Goal: Obtain resource: Download file/media

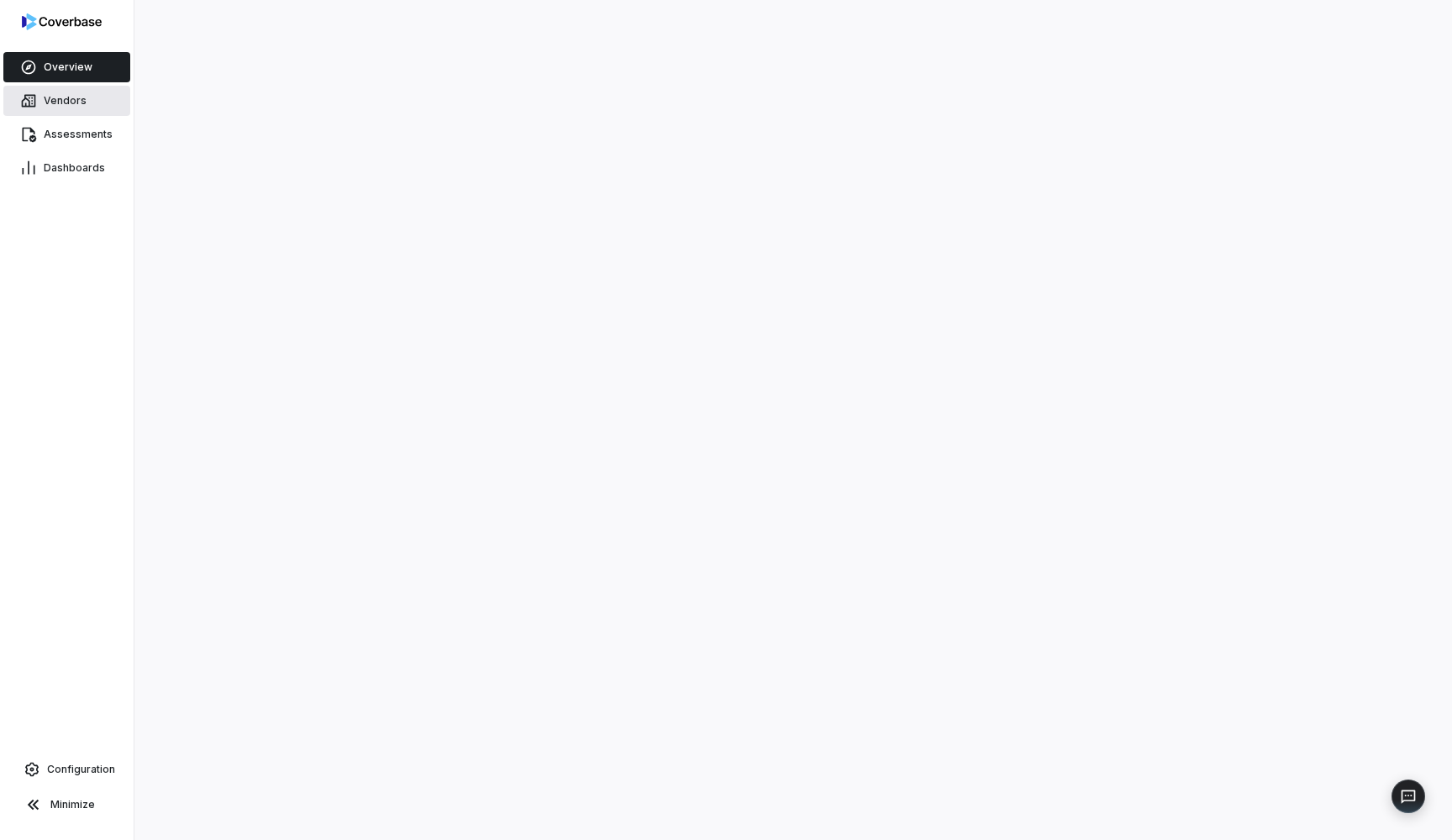
click at [66, 97] on span "Vendors" at bounding box center [65, 101] width 43 height 14
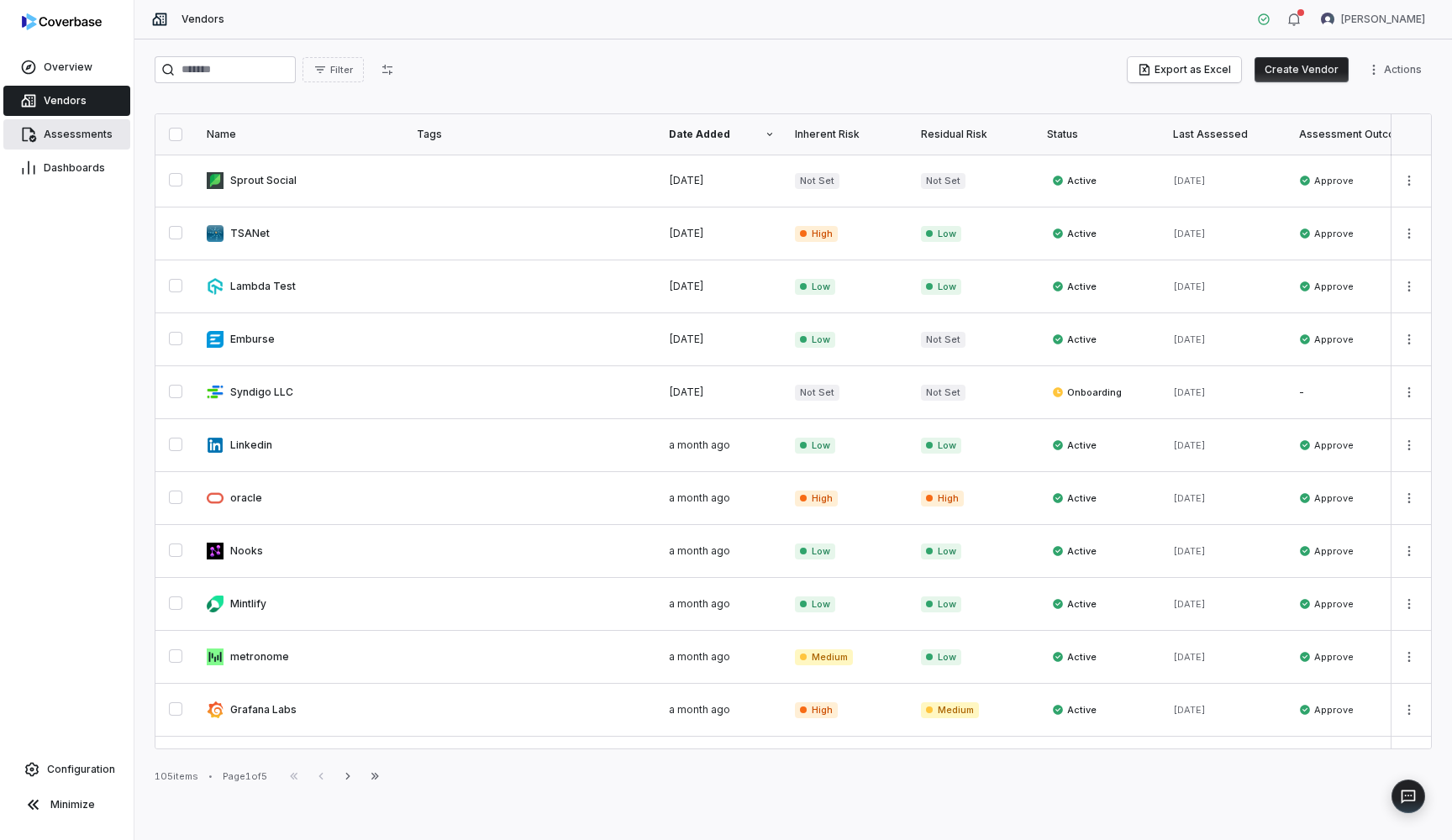
click at [97, 137] on span "Assessments" at bounding box center [78, 135] width 69 height 14
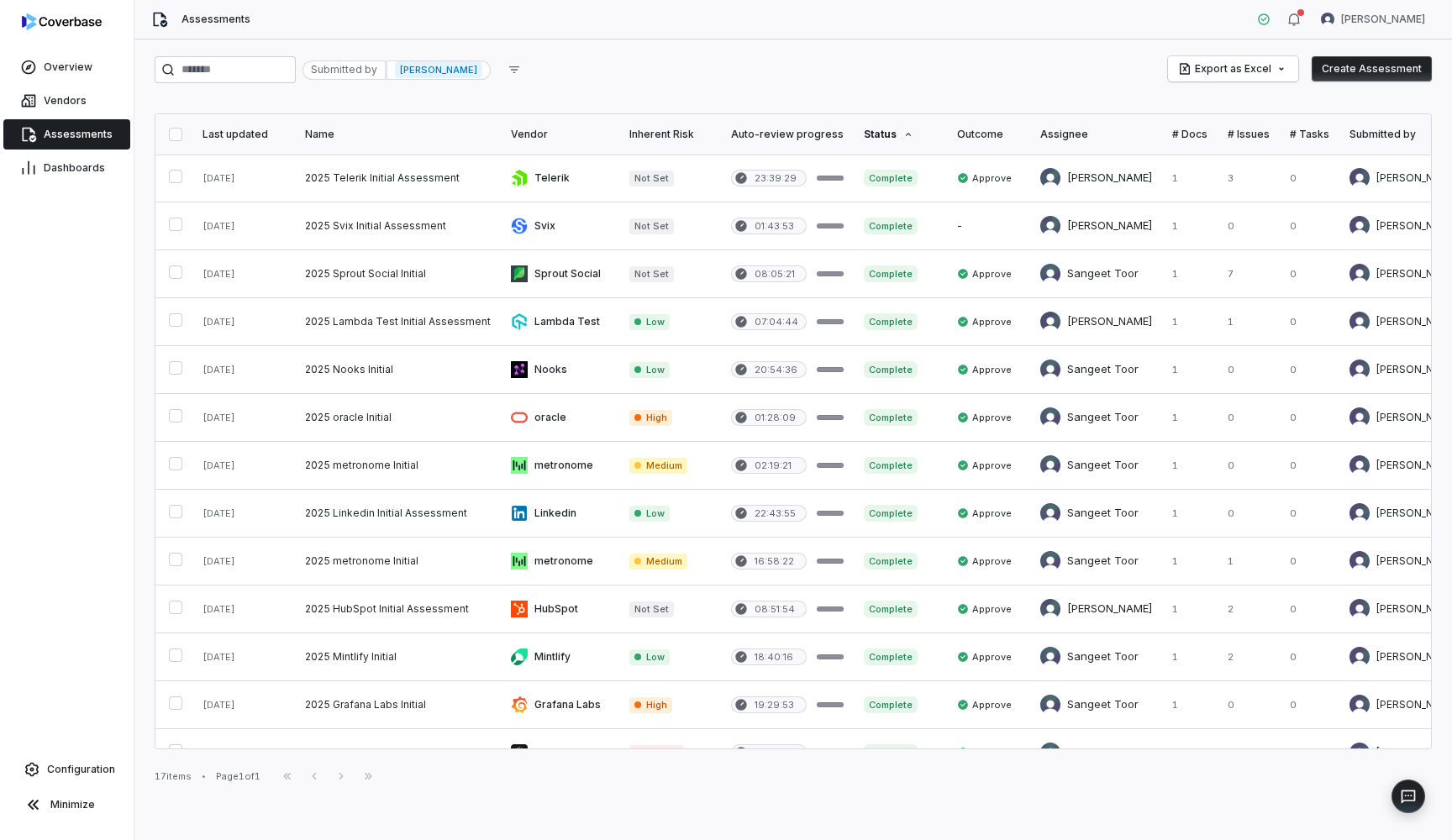
click at [482, 69] on span "[PERSON_NAME]" at bounding box center [438, 69] width 87 height 17
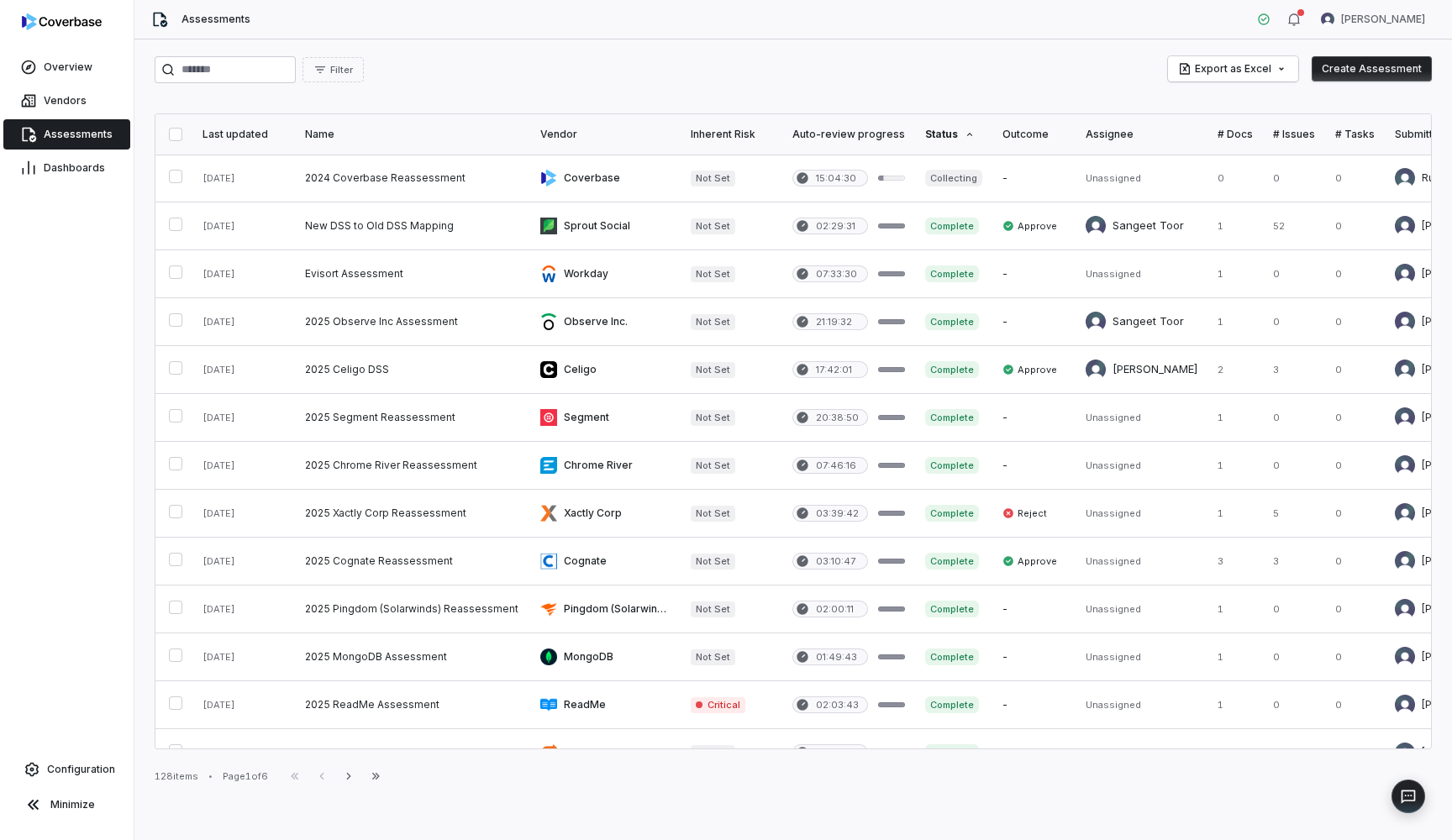
click at [1394, 139] on div "Submitted by" at bounding box center [1449, 135] width 109 height 14
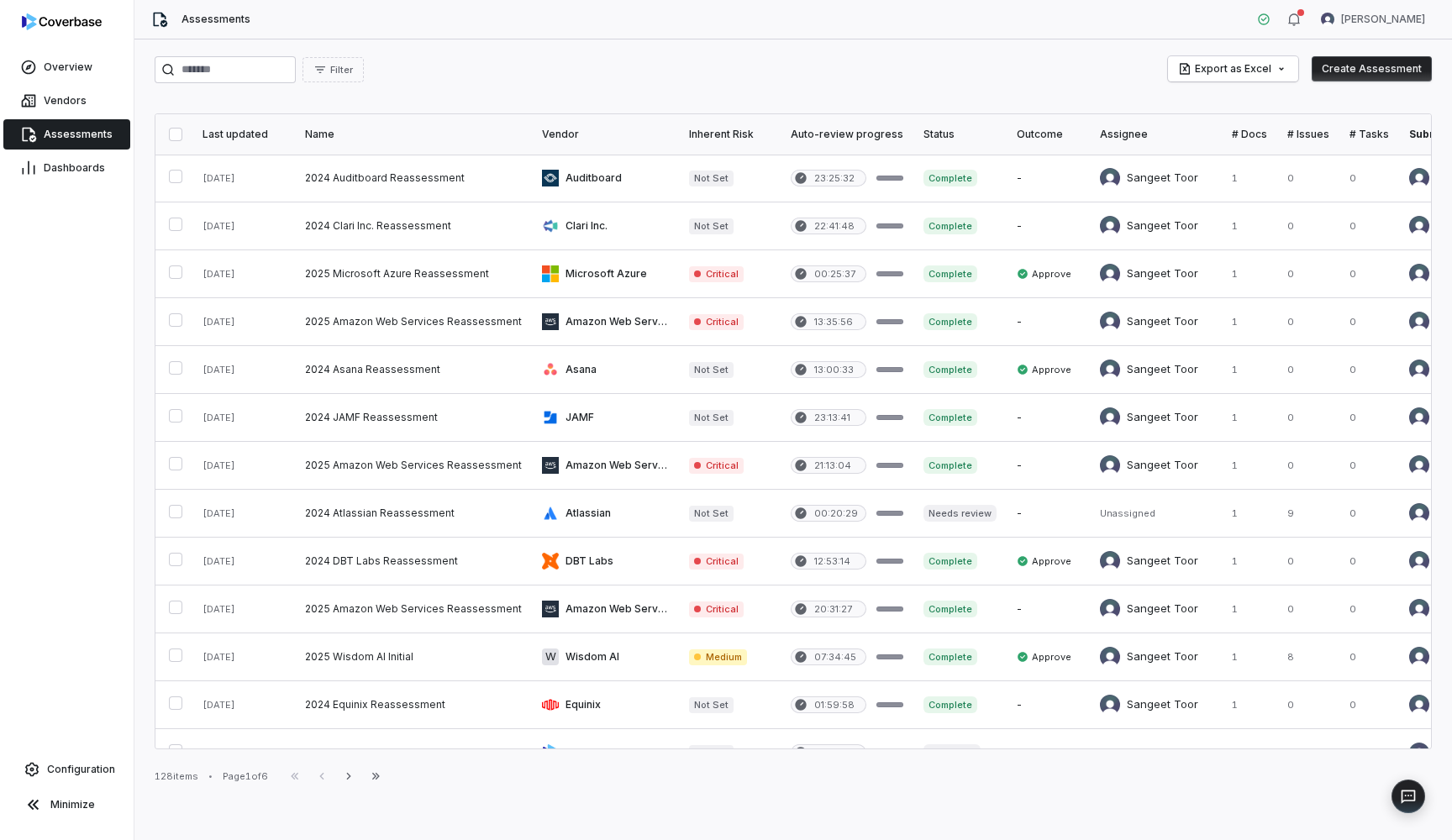
click at [1409, 135] on div "Submitted by" at bounding box center [1463, 135] width 109 height 14
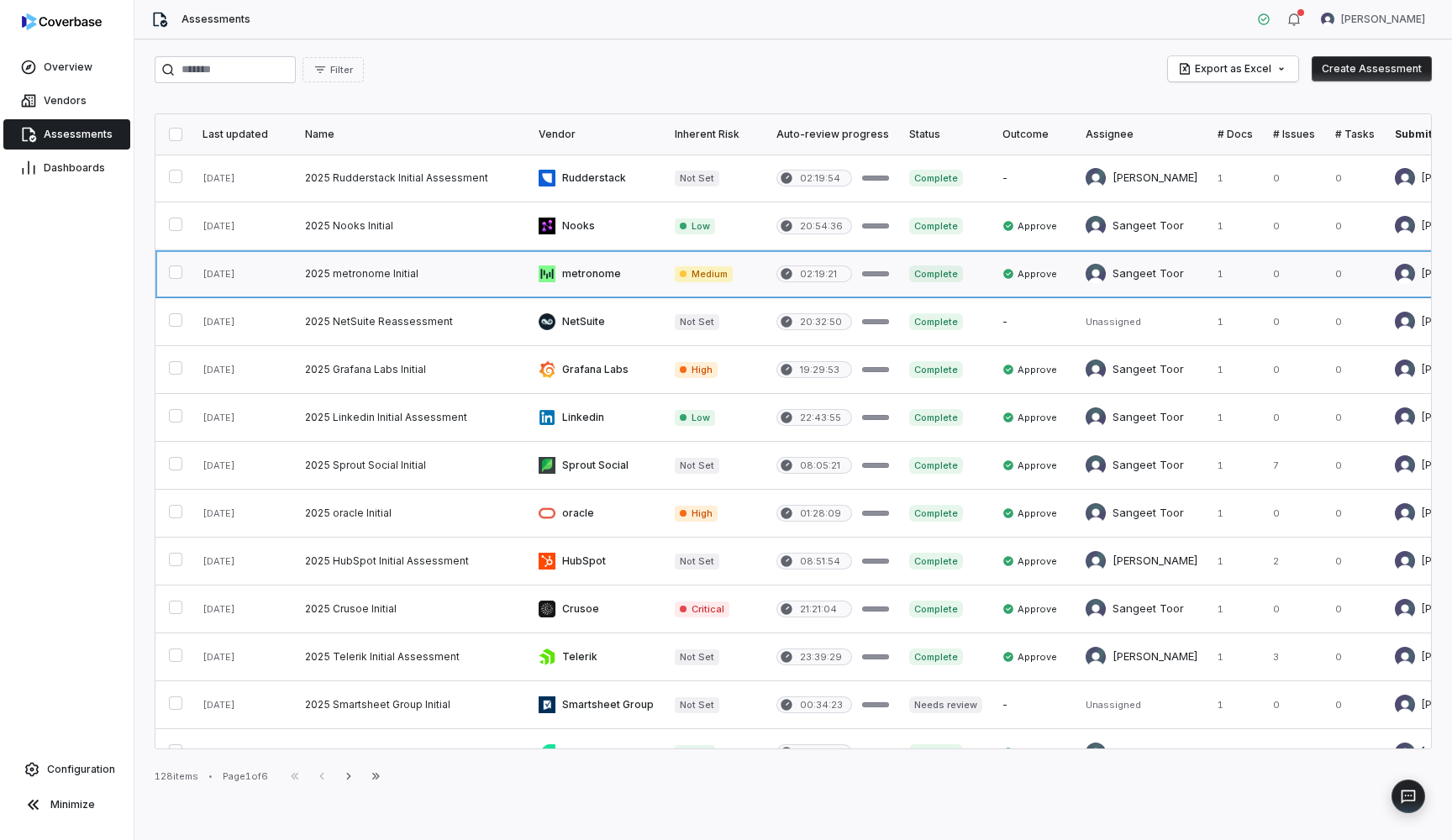
click at [363, 267] on link at bounding box center [412, 274] width 234 height 47
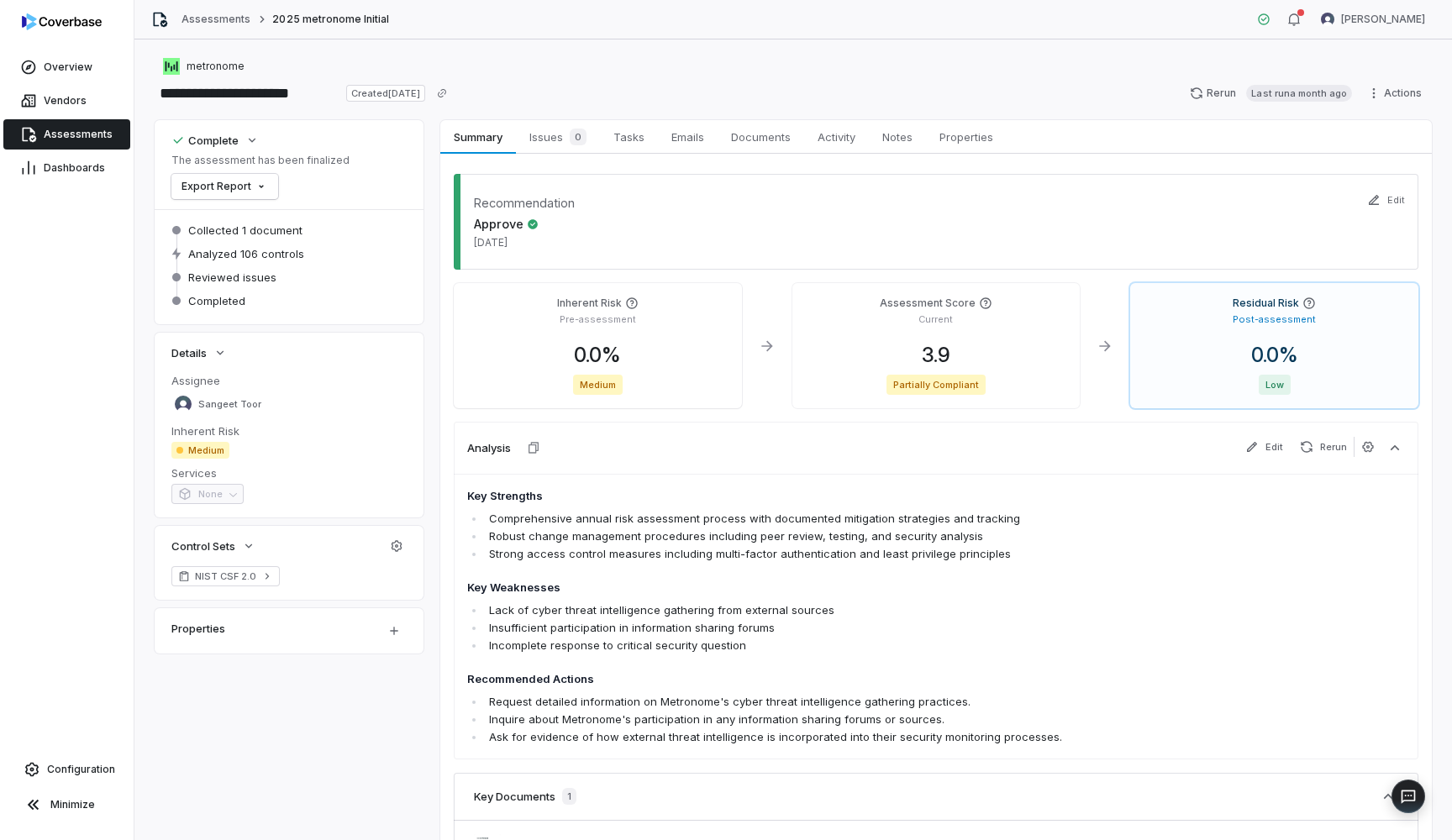
click at [210, 444] on span "Medium" at bounding box center [200, 450] width 58 height 17
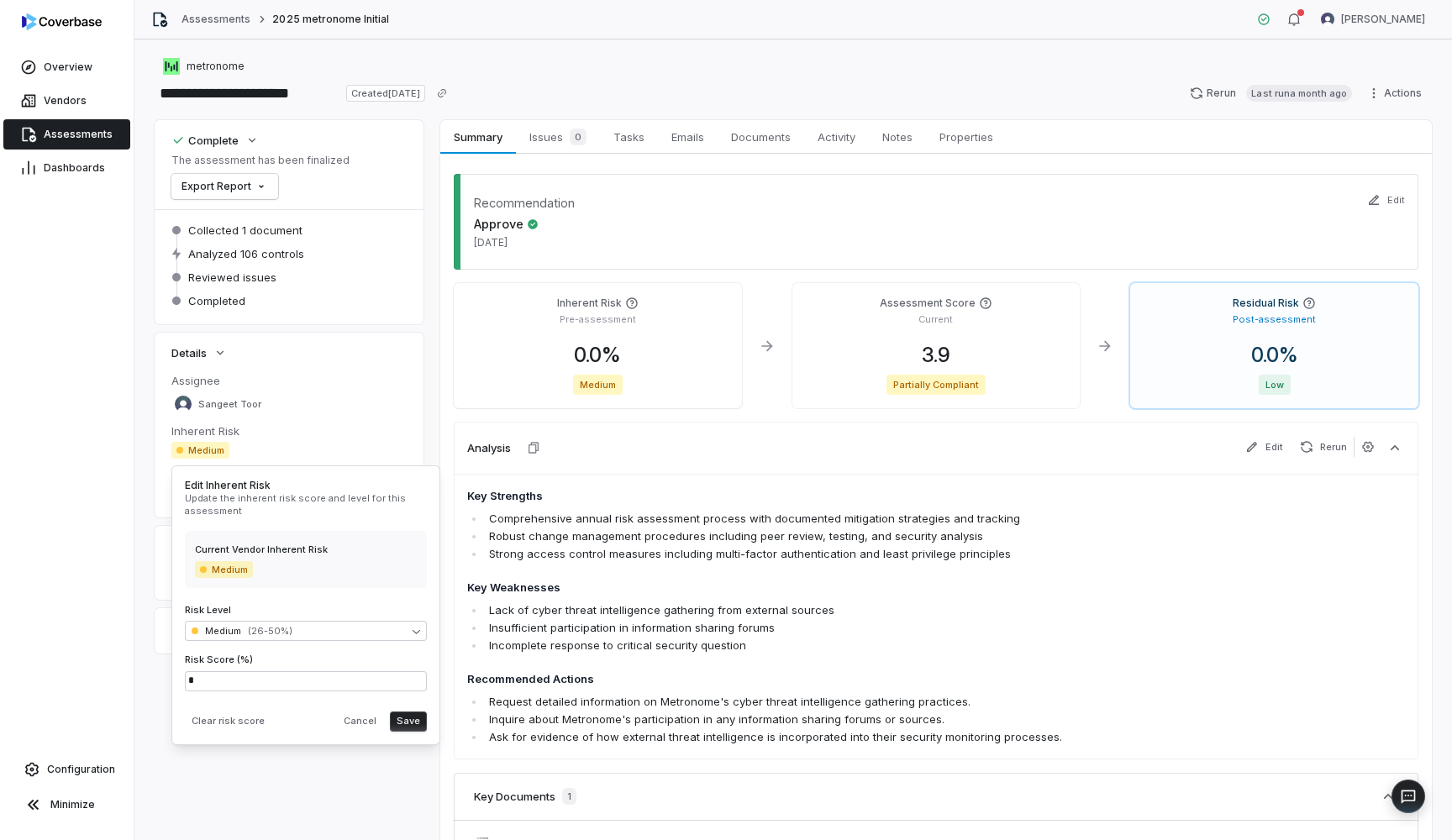
click at [670, 214] on div "Recommendation Approve [DATE]" at bounding box center [936, 221] width 965 height 96
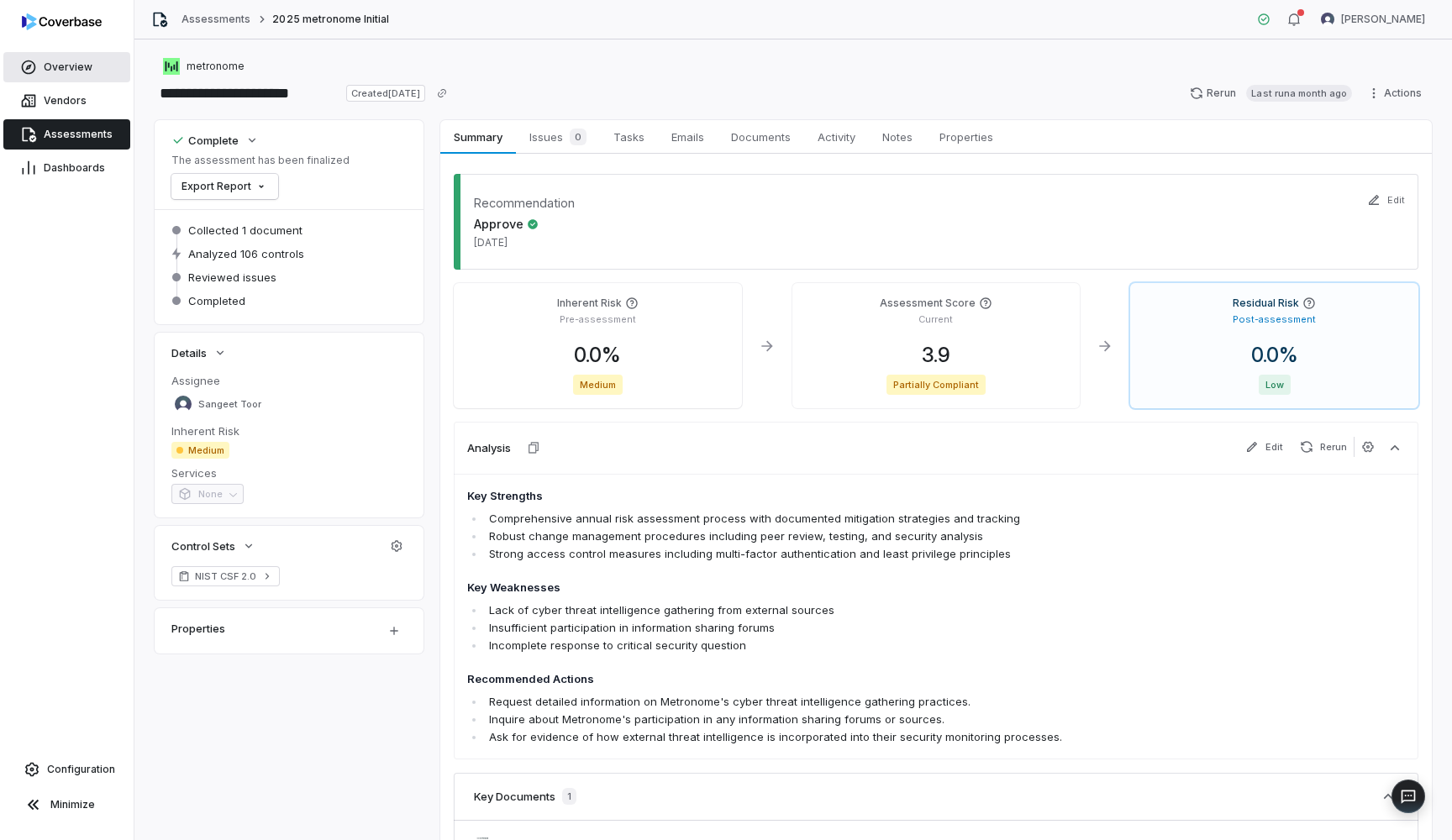
click at [58, 67] on span "Overview" at bounding box center [69, 67] width 49 height 14
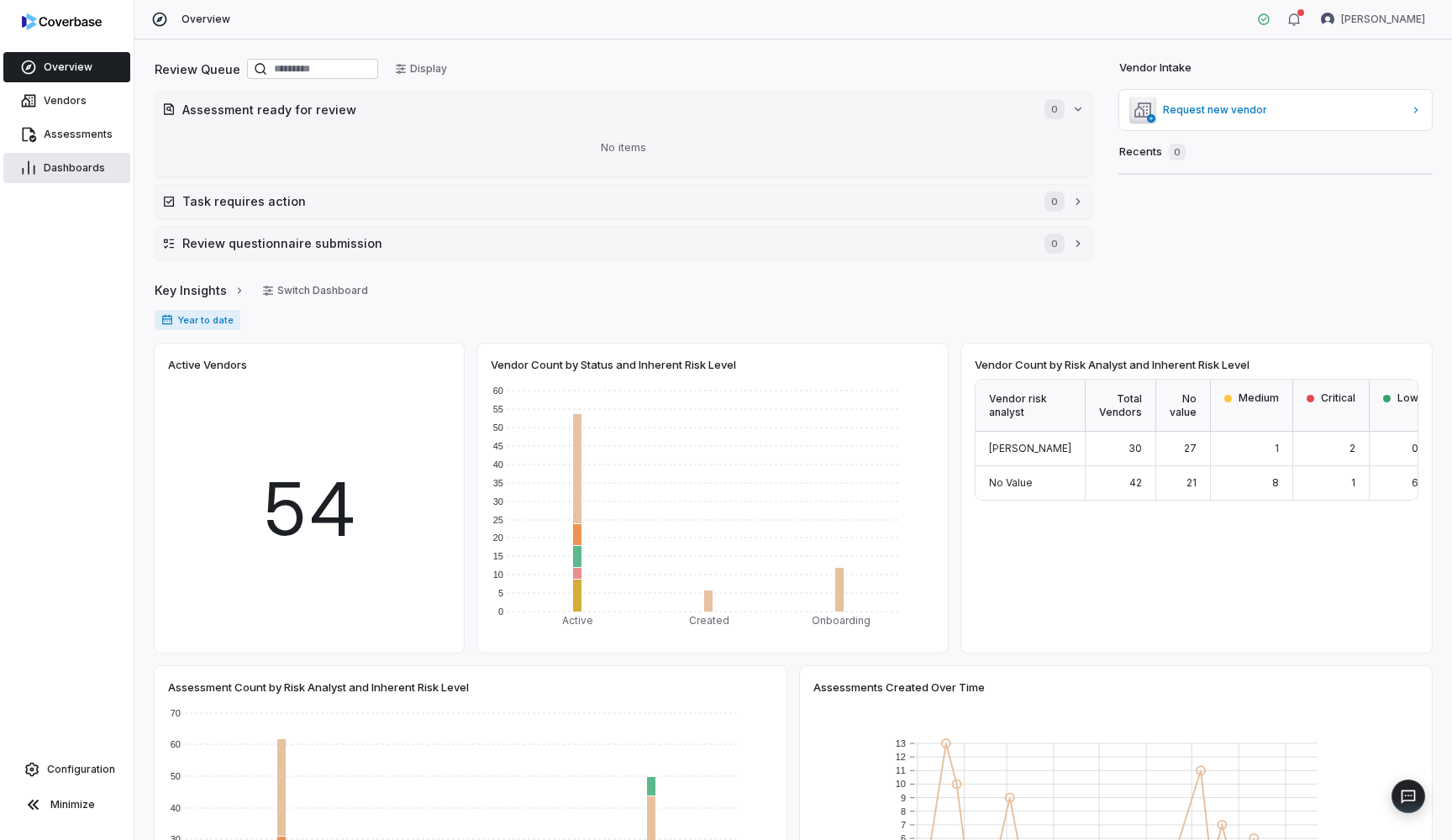
click at [81, 156] on link "Dashboards" at bounding box center [67, 169] width 127 height 30
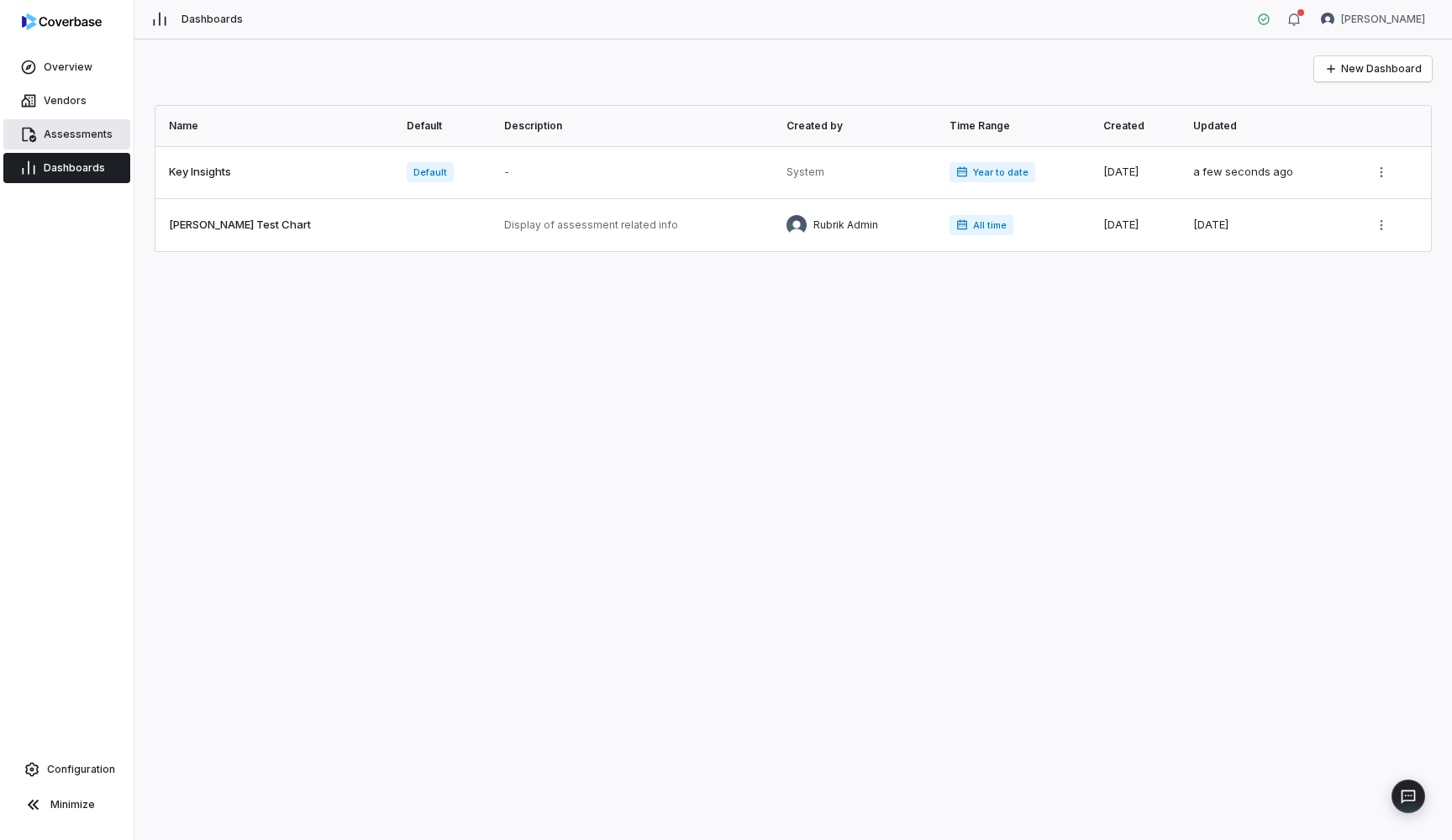
click at [107, 127] on link "Assessments" at bounding box center [67, 135] width 127 height 30
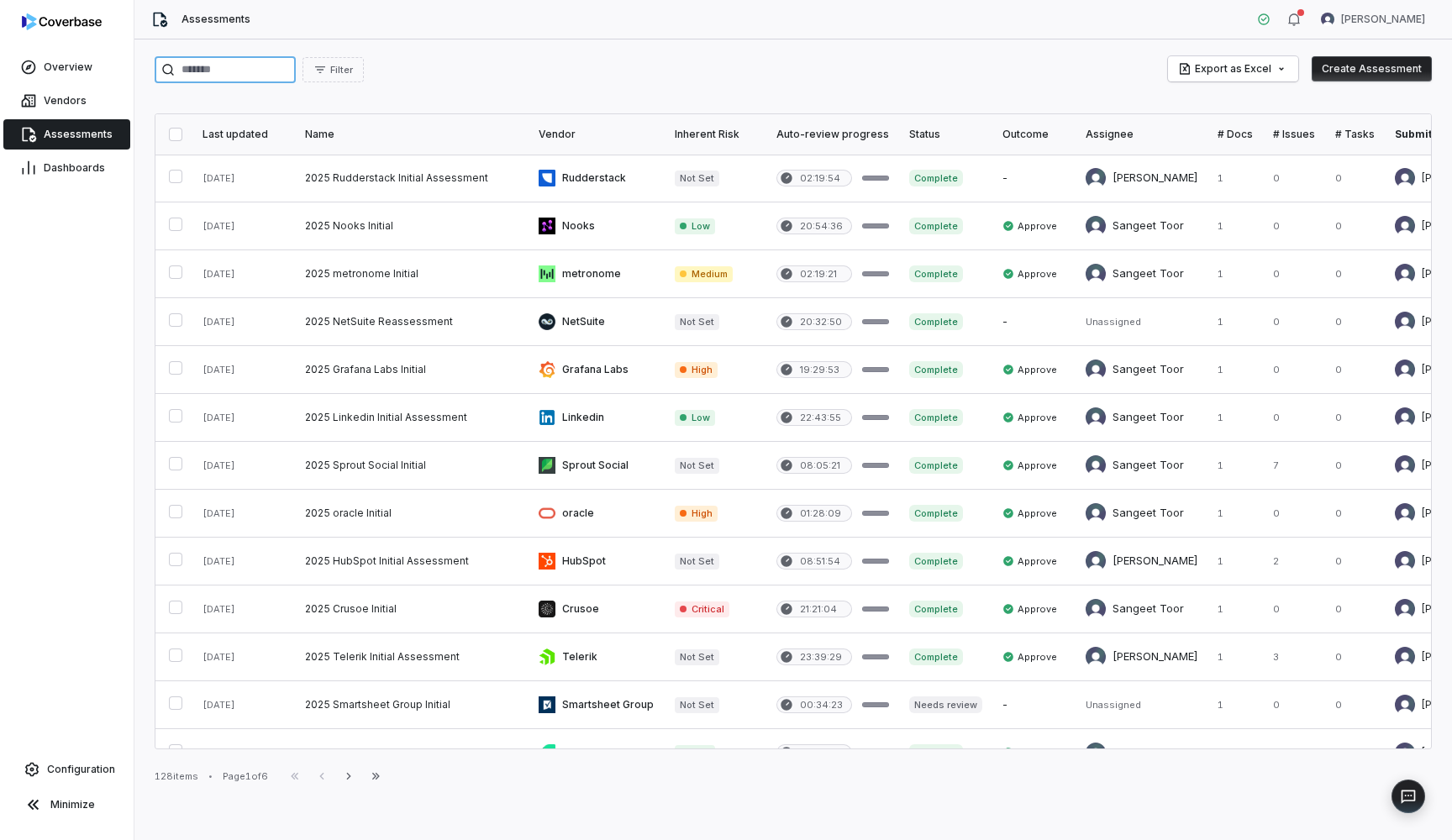
click at [283, 65] on input "search" at bounding box center [225, 69] width 141 height 27
paste input "*********"
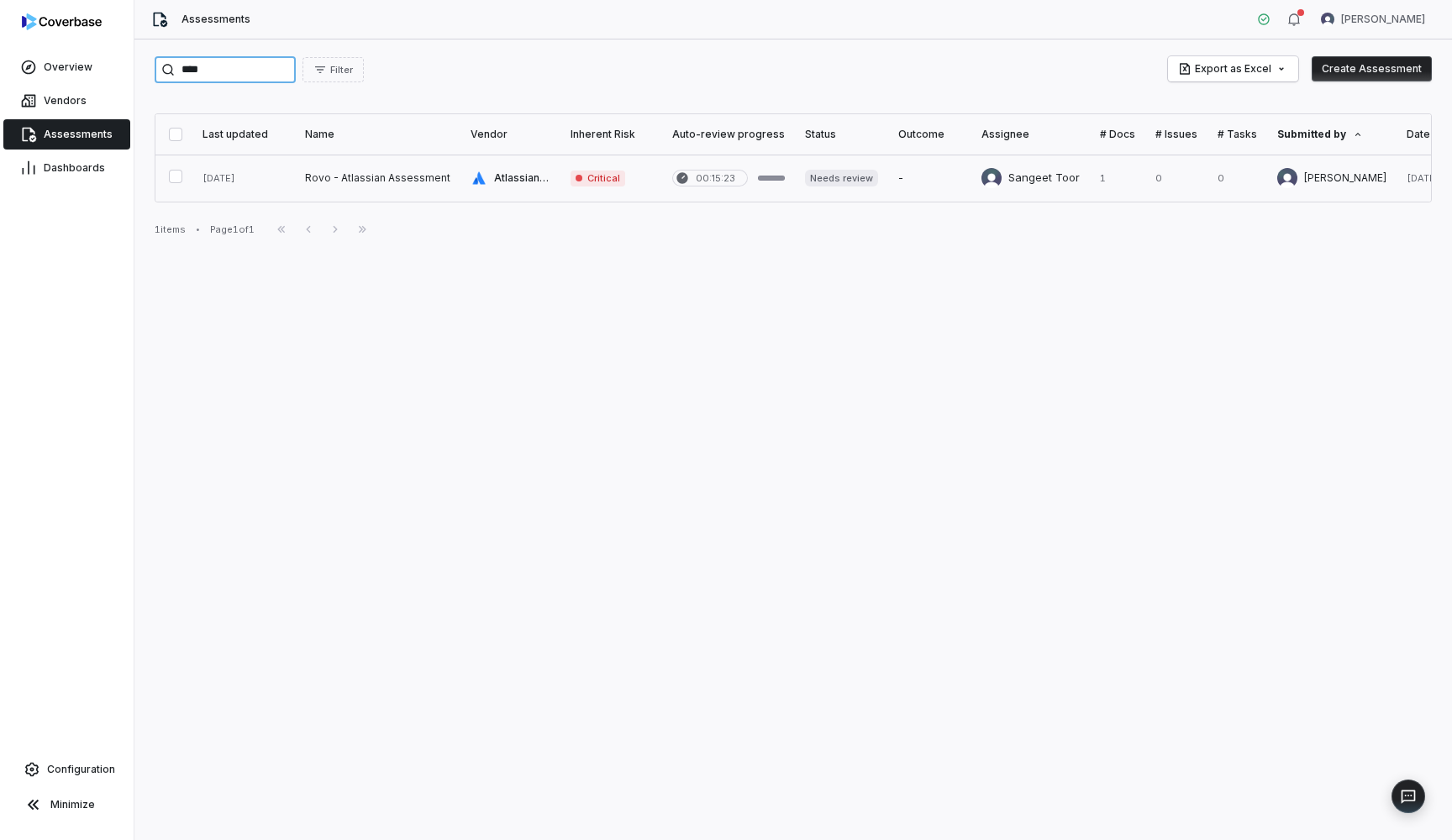
type input "****"
click at [405, 179] on link at bounding box center [377, 179] width 165 height 47
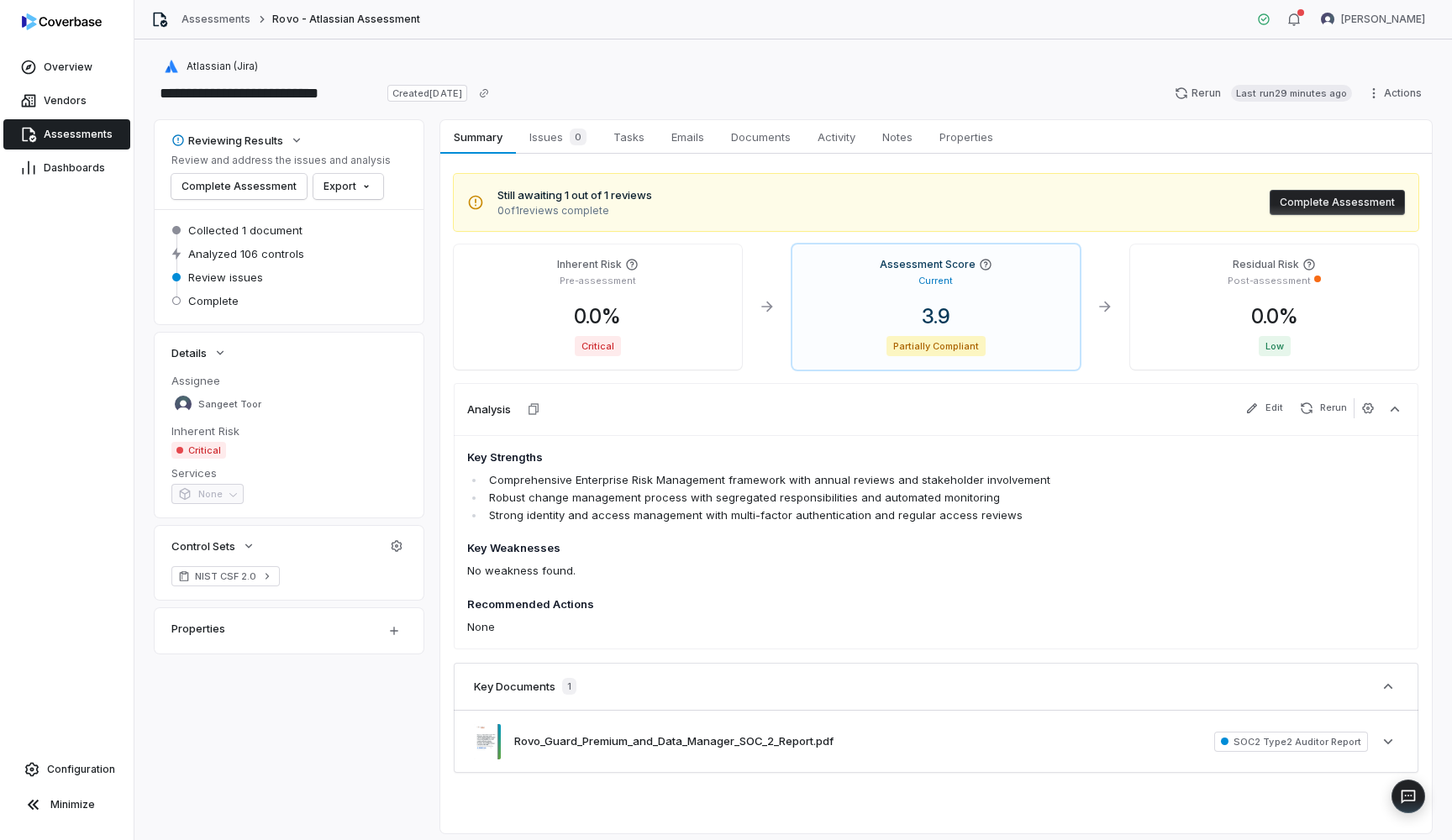
click at [208, 450] on span "Critical" at bounding box center [198, 450] width 54 height 17
click at [640, 577] on p "No weakness found." at bounding box center [842, 571] width 751 height 18
click at [560, 141] on span "Issues 0" at bounding box center [557, 137] width 70 height 24
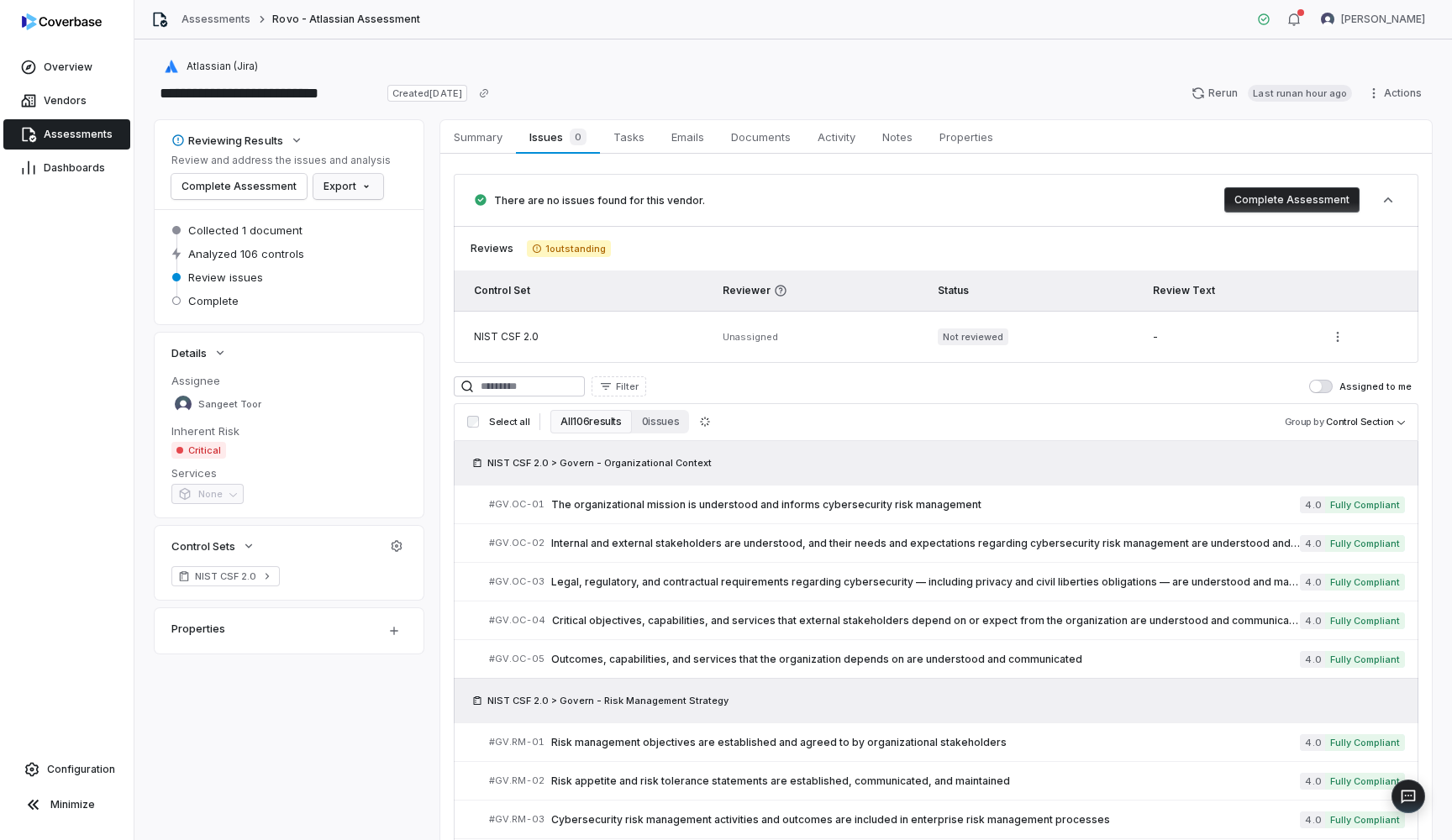
click at [328, 186] on html "**********" at bounding box center [726, 420] width 1452 height 840
click at [373, 228] on div "Export as PDF" at bounding box center [373, 223] width 119 height 27
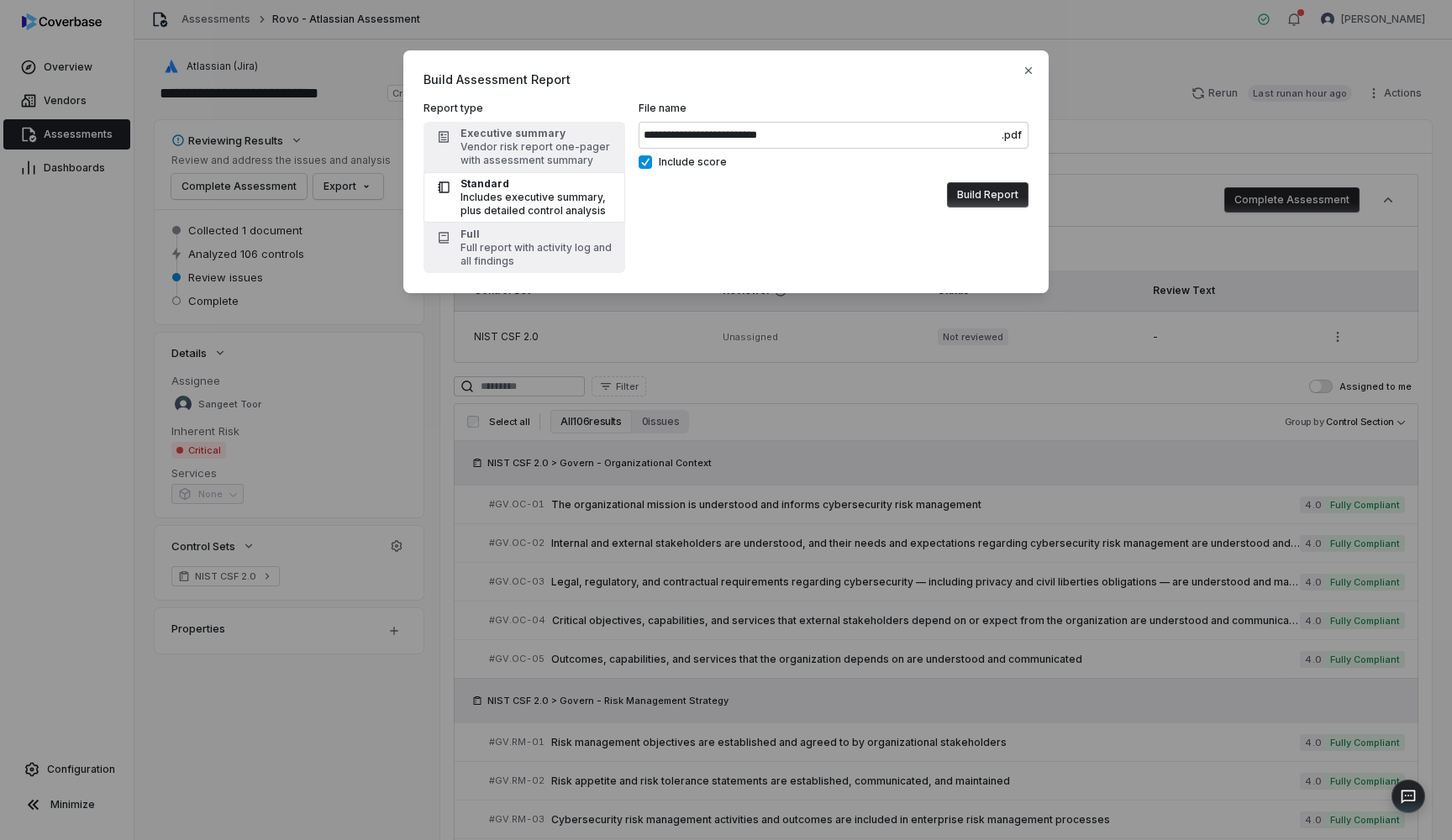
click at [992, 200] on button "Build Report" at bounding box center [988, 195] width 81 height 25
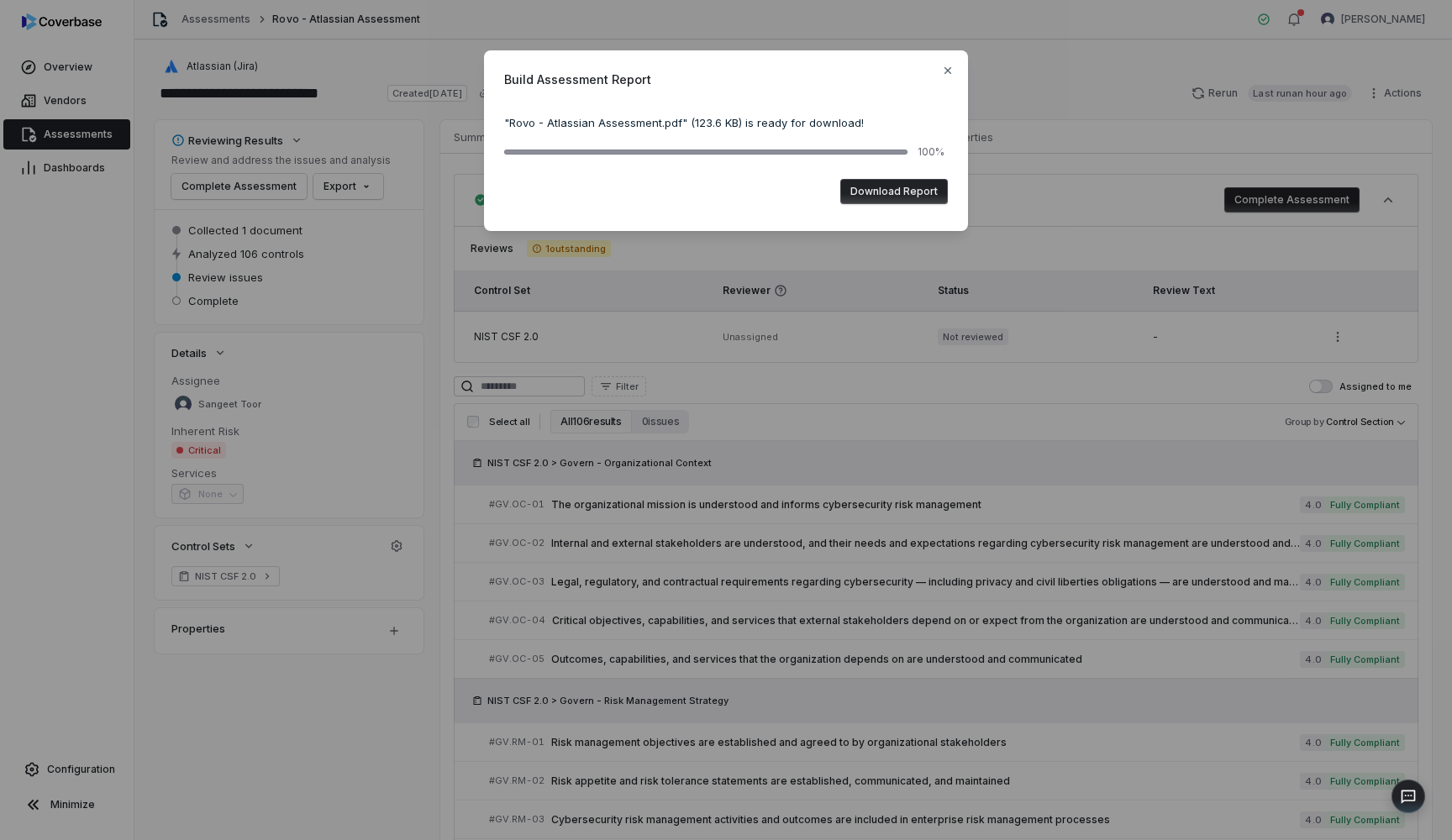
click at [878, 181] on button "Download Report" at bounding box center [894, 191] width 108 height 25
click at [878, 435] on div "Build Assessment Report " Rovo - Atlassian Assessment.pdf " ( 123.6 KB ) is rea…" at bounding box center [726, 420] width 1452 height 840
